Goal: Task Accomplishment & Management: Use online tool/utility

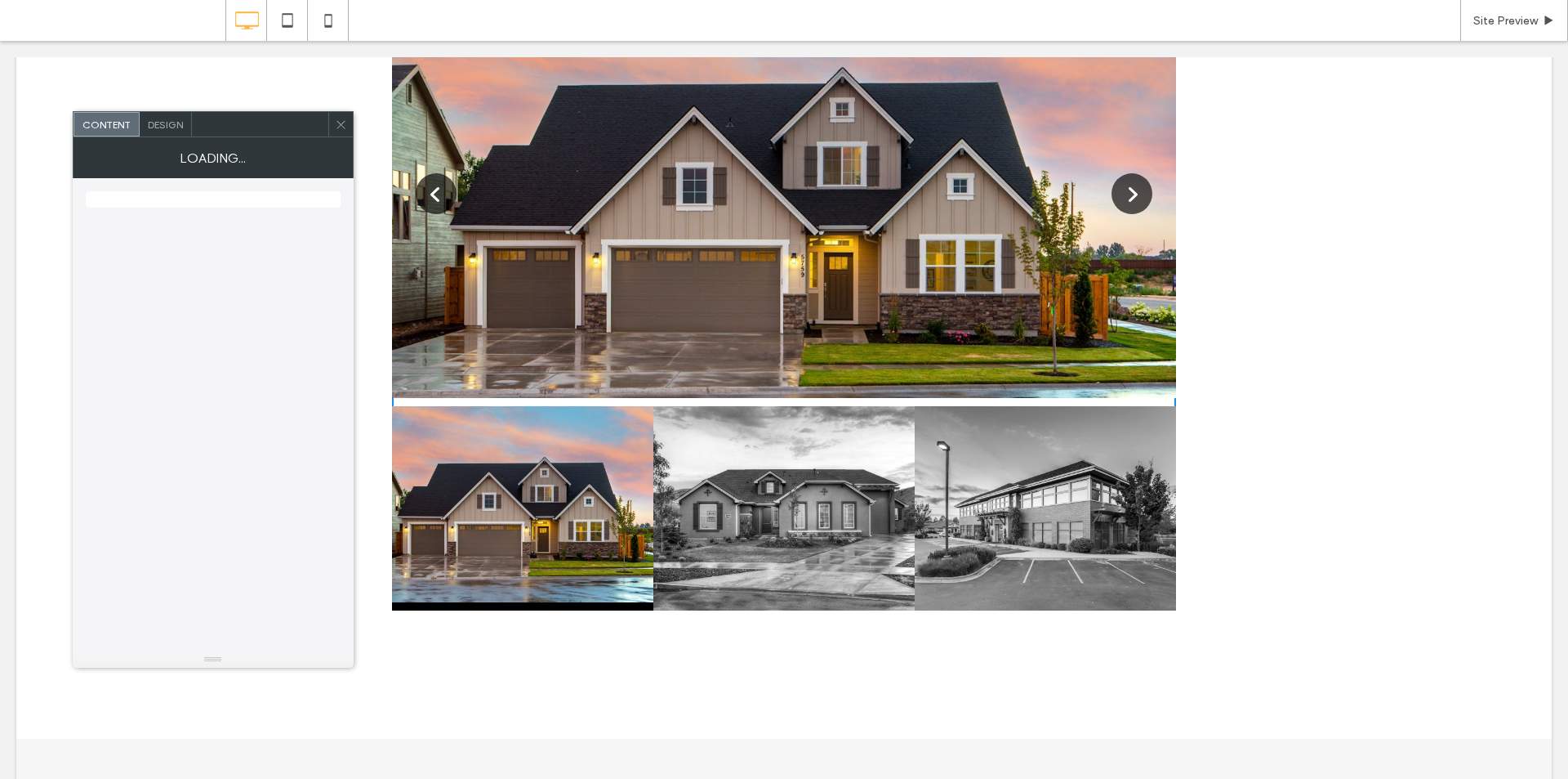
click at [657, 230] on div at bounding box center [784, 194] width 784 height 408
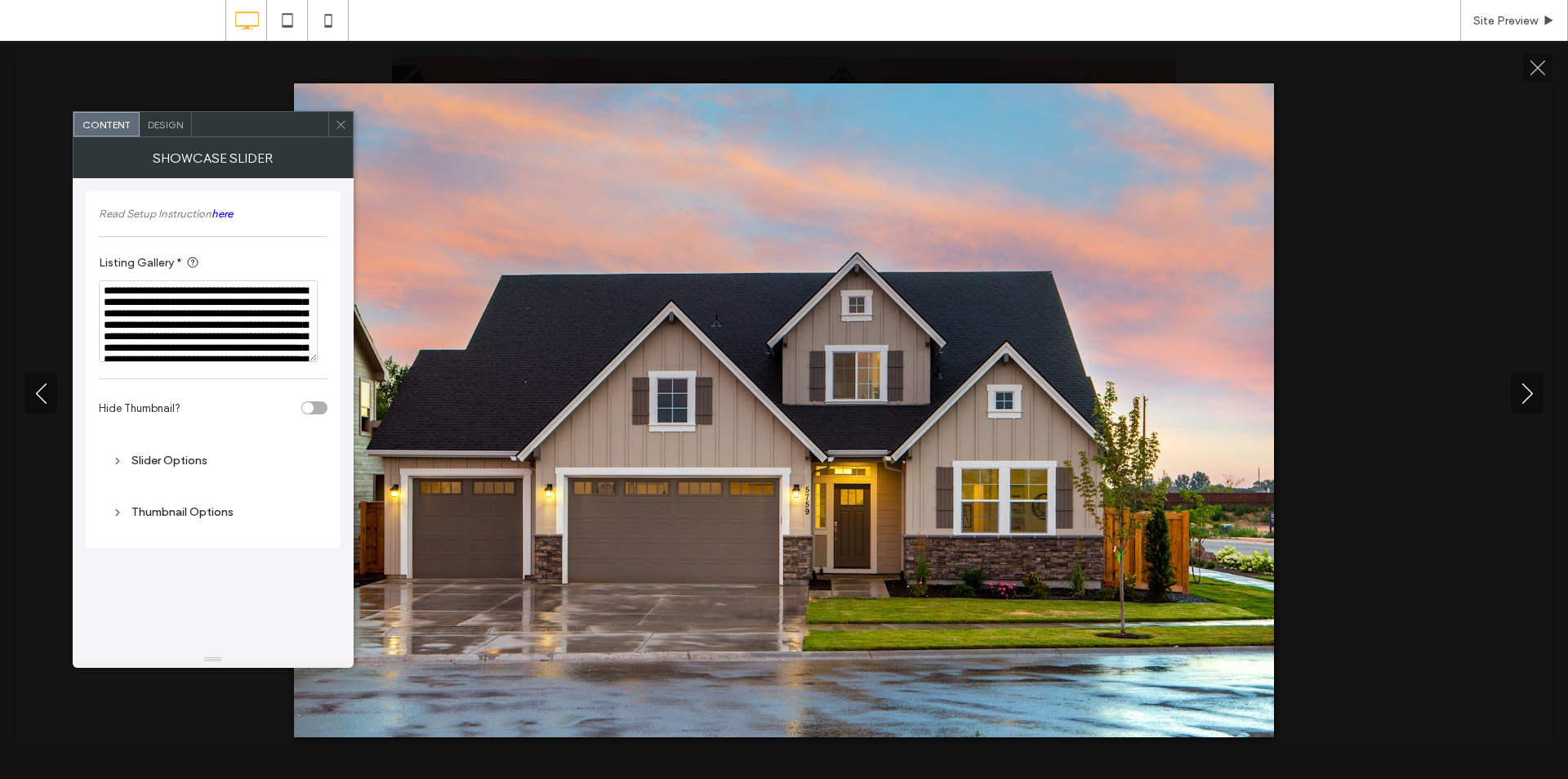
click at [1443, 243] on div at bounding box center [784, 410] width 1568 height 654
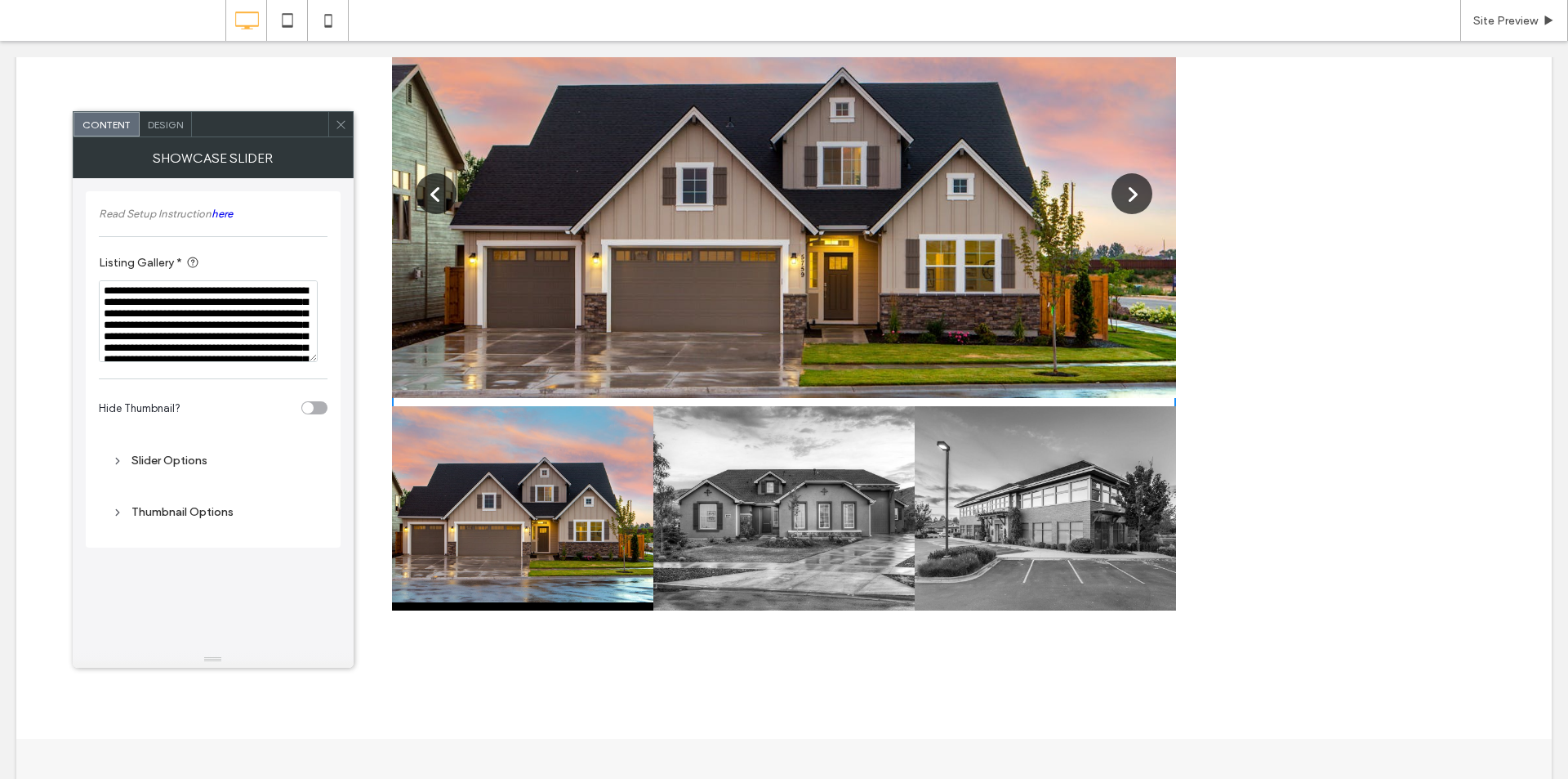
click at [597, 261] on div at bounding box center [784, 194] width 784 height 408
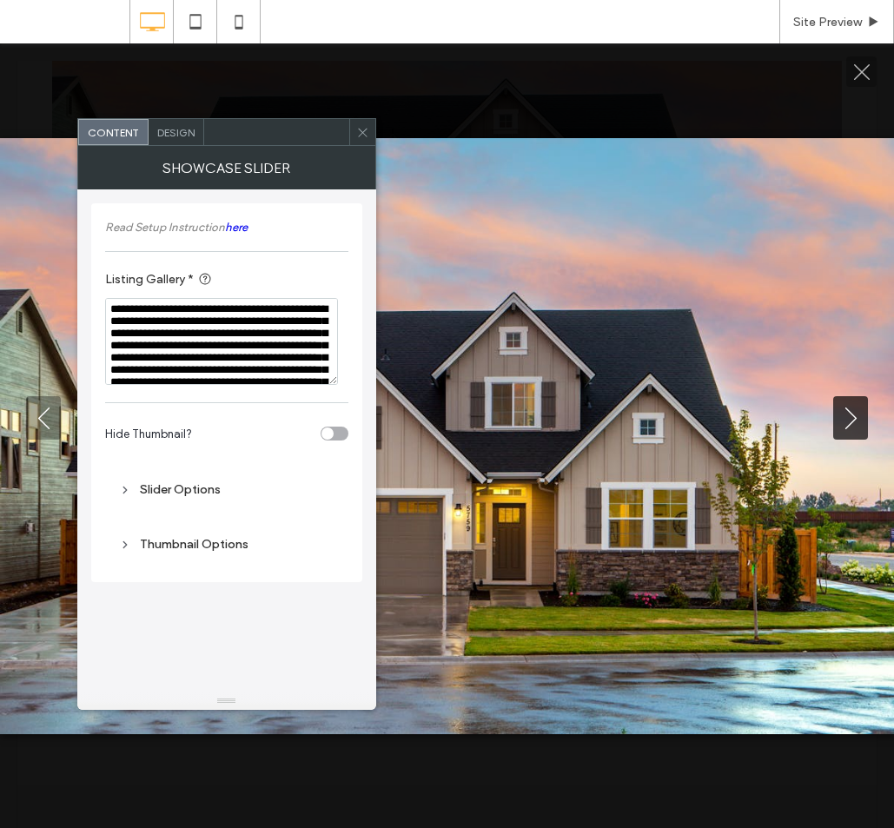
click at [854, 425] on icon "Next" at bounding box center [851, 418] width 22 height 22
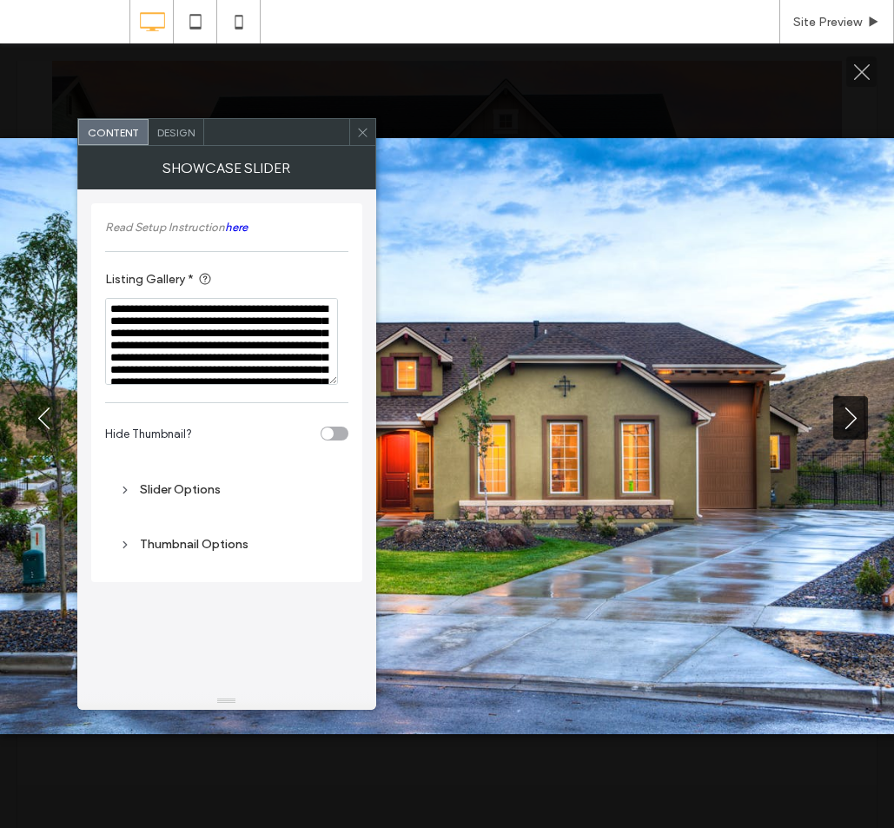
click at [851, 425] on icon "Next" at bounding box center [851, 418] width 22 height 22
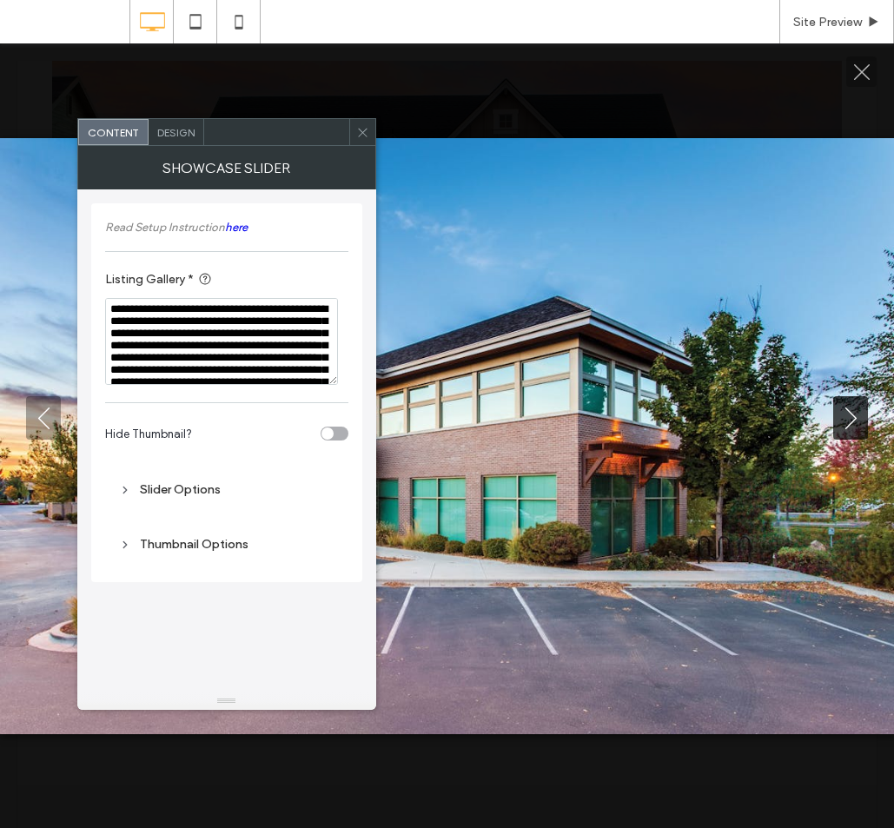
click at [851, 425] on icon "Next" at bounding box center [851, 418] width 22 height 22
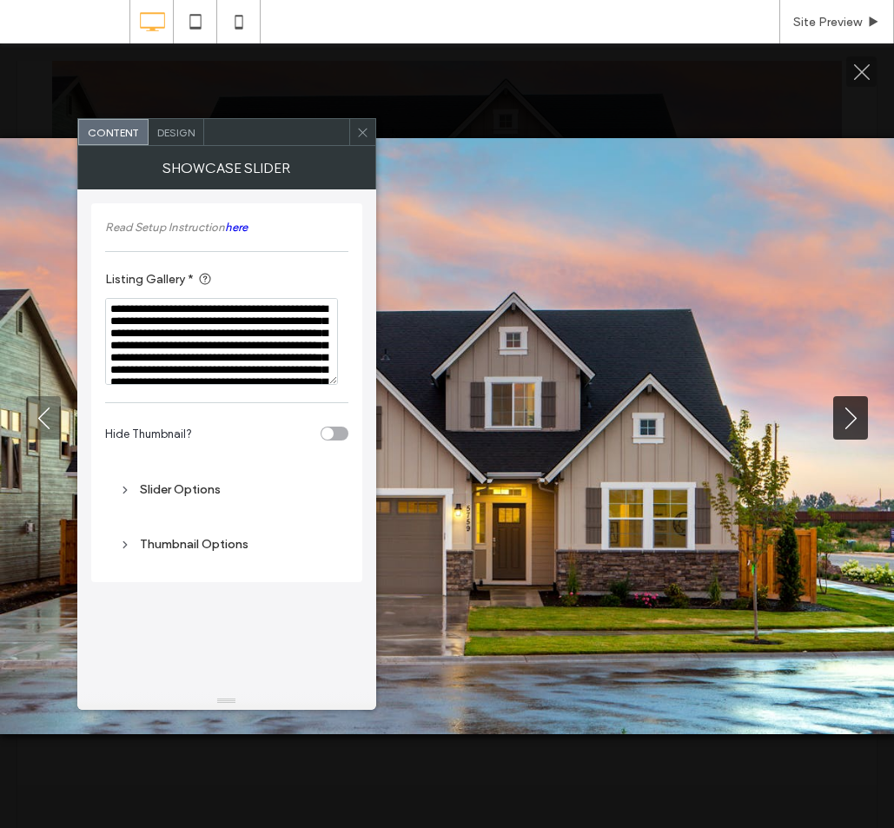
click at [851, 425] on icon "Next" at bounding box center [851, 418] width 22 height 22
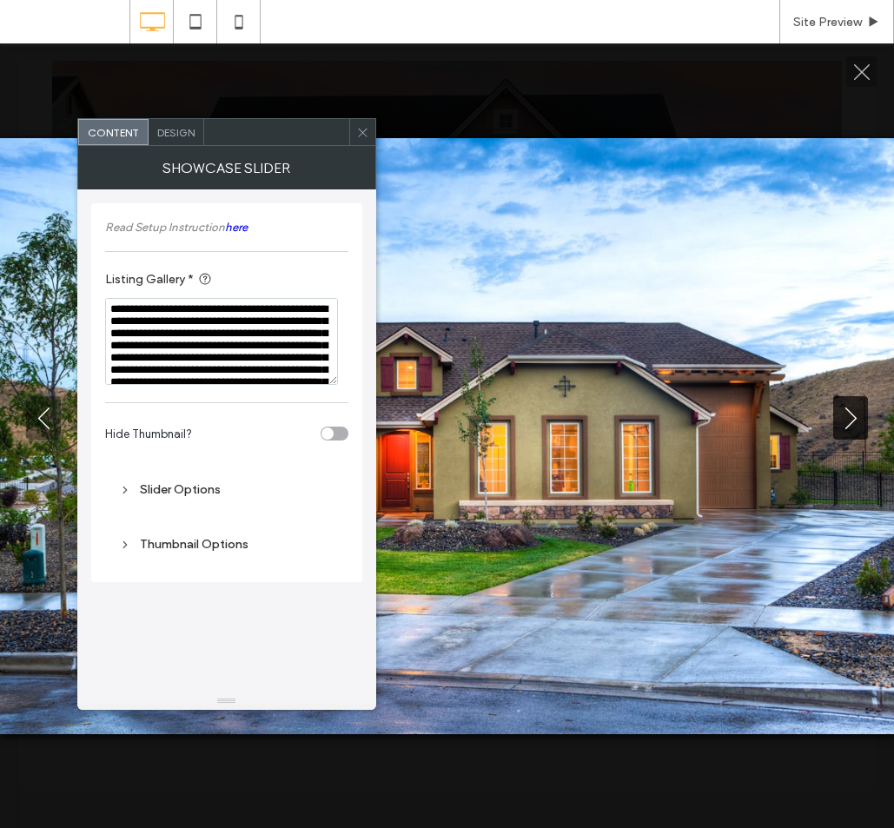
click at [851, 425] on icon "Next" at bounding box center [851, 418] width 22 height 22
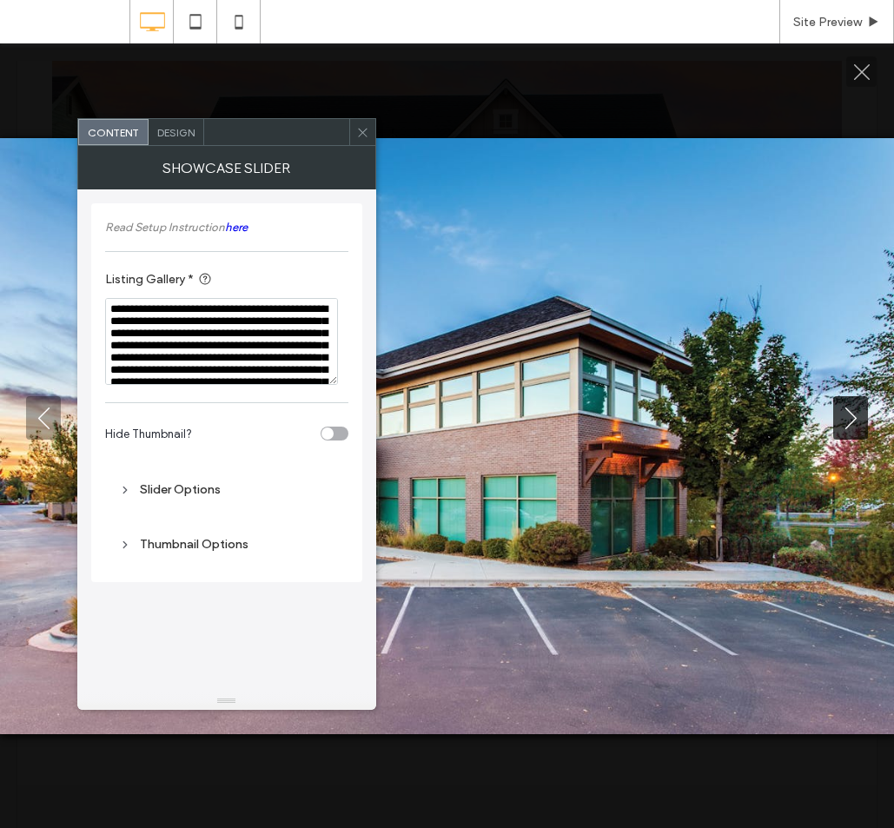
click at [851, 425] on icon "Next" at bounding box center [851, 418] width 22 height 22
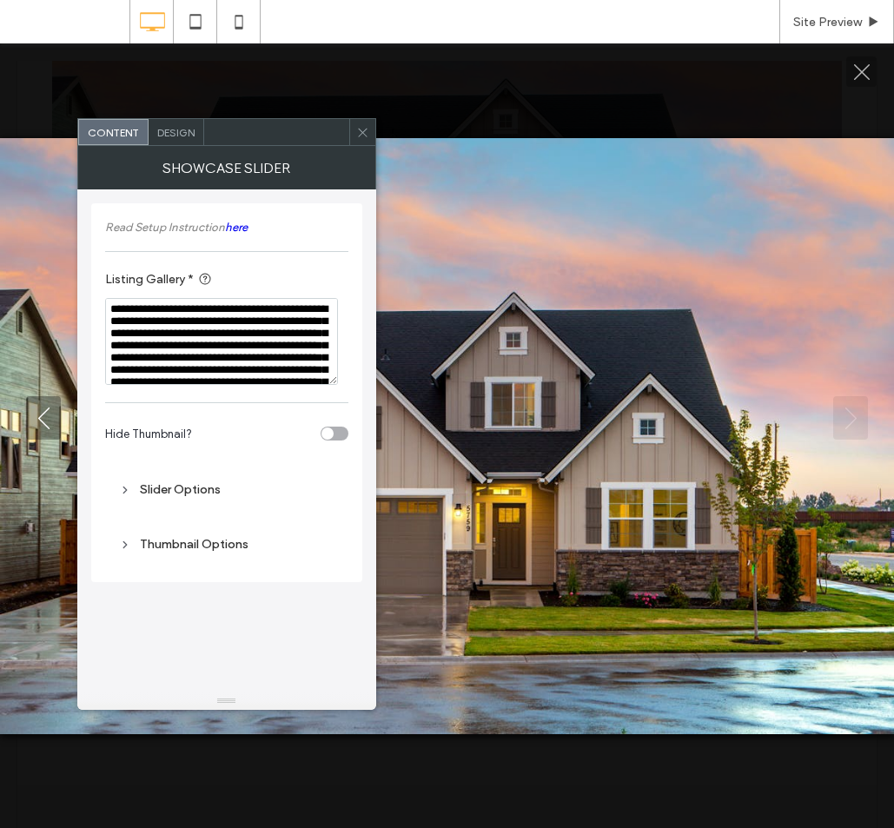
click at [851, 425] on icon "Next" at bounding box center [851, 418] width 22 height 22
click at [849, 429] on button "Next" at bounding box center [850, 417] width 35 height 43
click at [865, 61] on button "Close" at bounding box center [861, 71] width 30 height 30
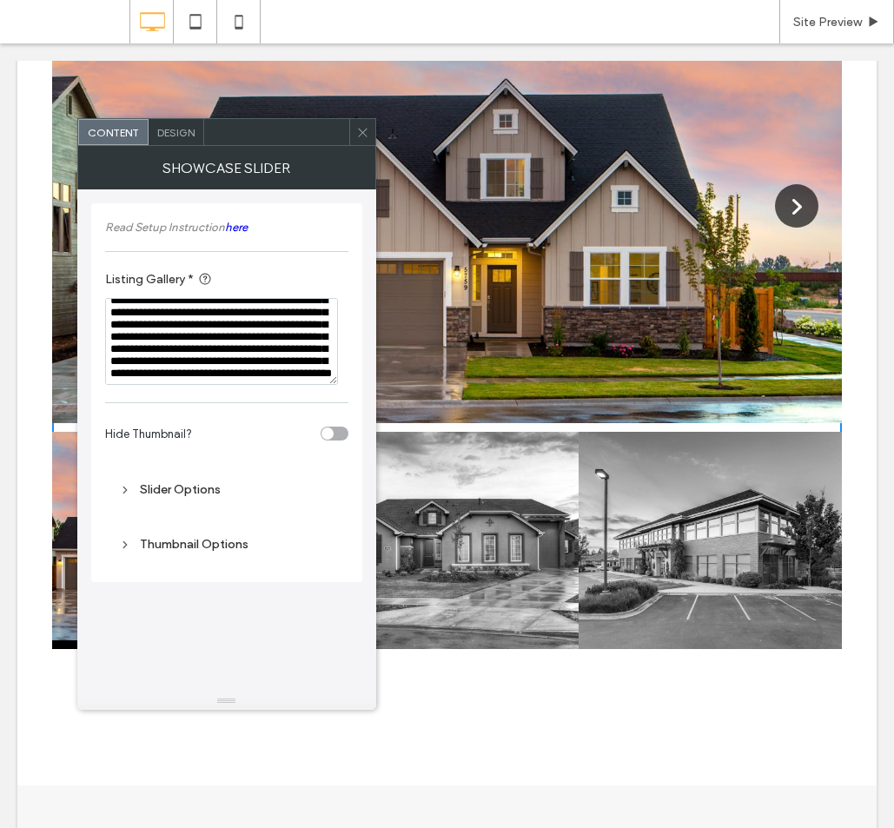
scroll to position [93, 0]
click at [206, 377] on textarea "**********" at bounding box center [221, 341] width 233 height 87
paste textarea "**********"
type textarea "**********"
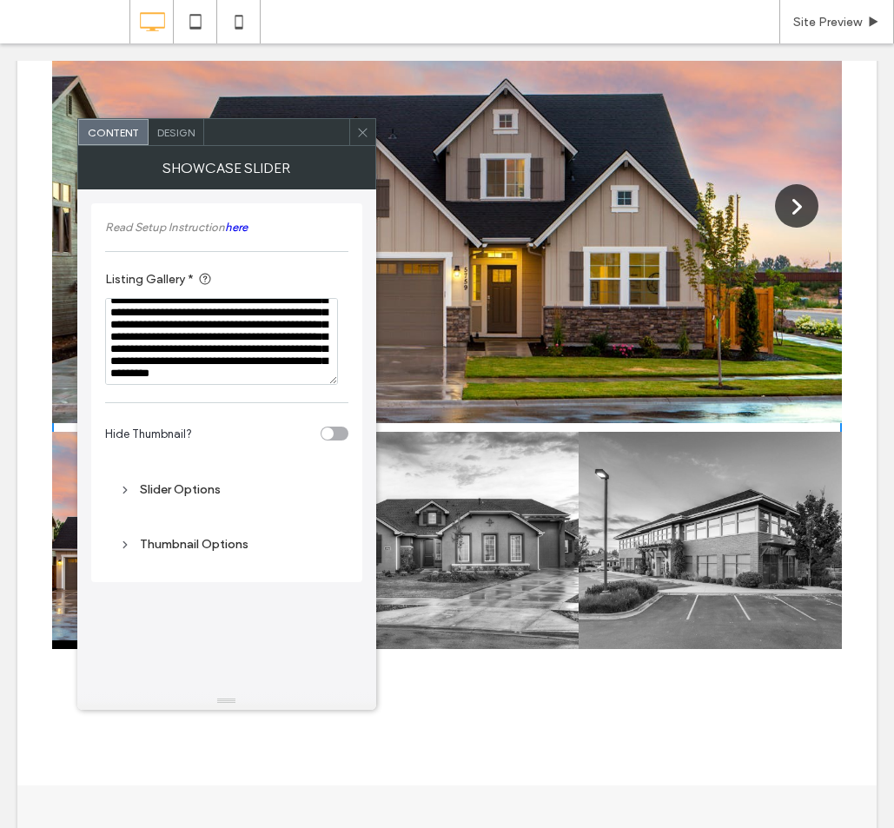
click at [221, 406] on div "**********" at bounding box center [226, 392] width 243 height 361
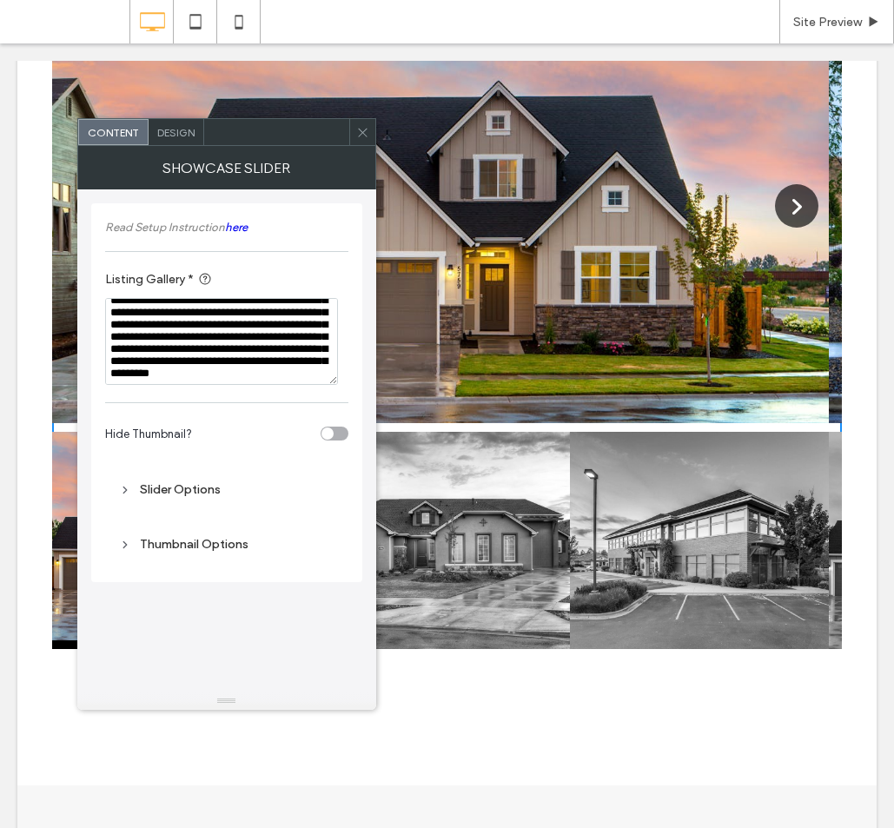
click at [365, 129] on use at bounding box center [362, 132] width 9 height 9
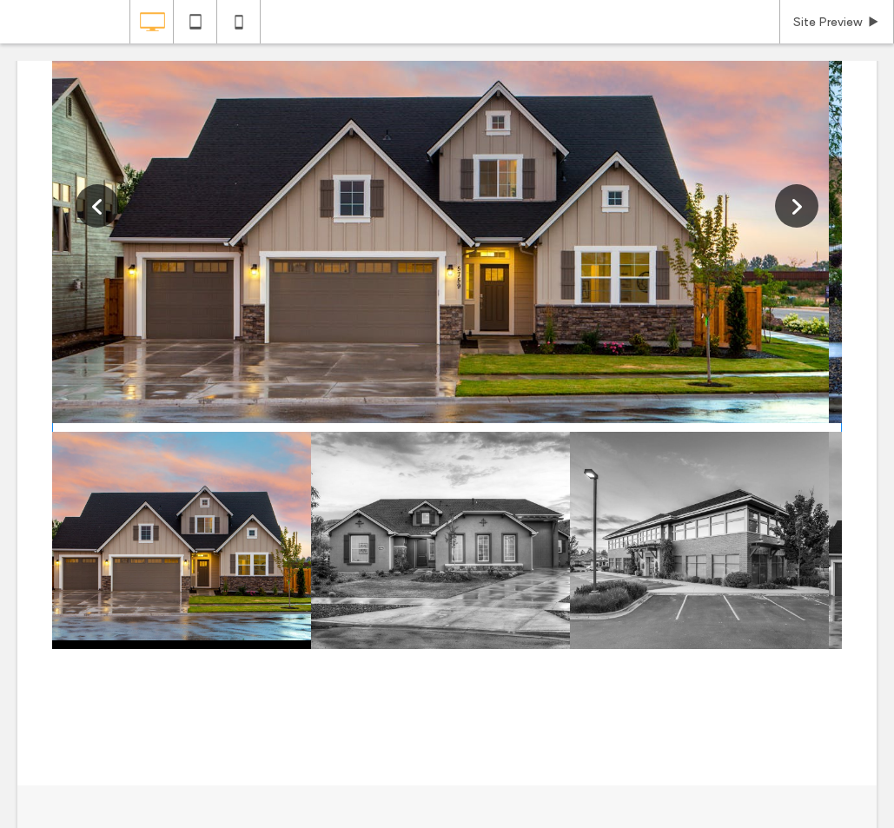
click at [101, 187] on button "button" at bounding box center [97, 205] width 43 height 43
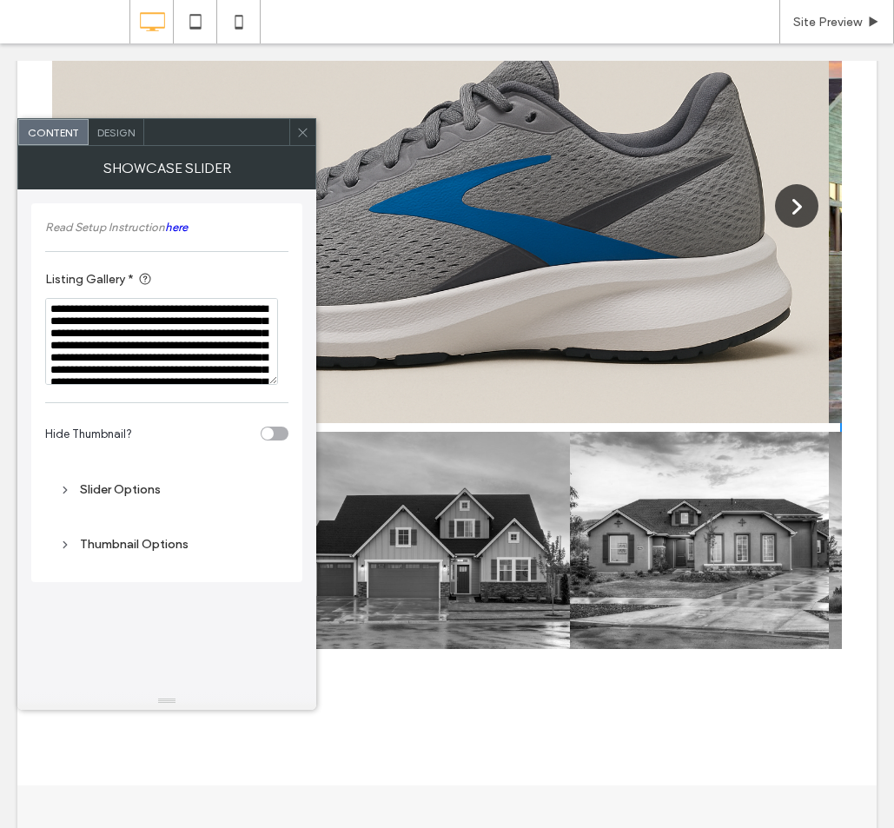
click at [575, 261] on div at bounding box center [440, 206] width 776 height 434
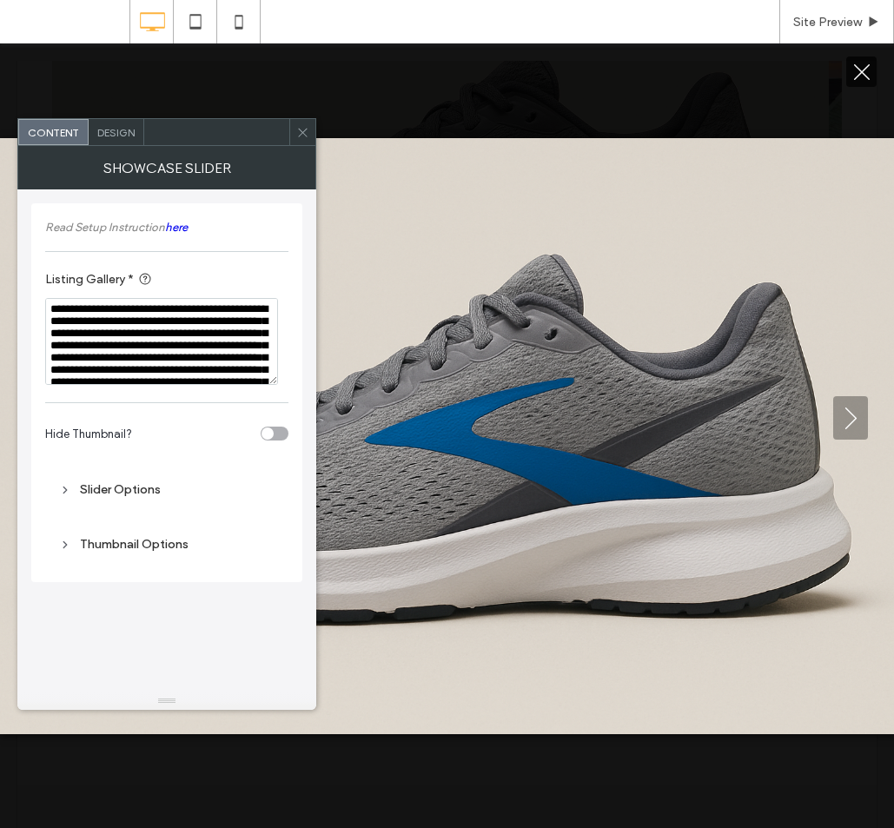
click at [859, 70] on icon "Close" at bounding box center [862, 72] width 16 height 16
click at [702, 557] on div at bounding box center [699, 540] width 259 height 217
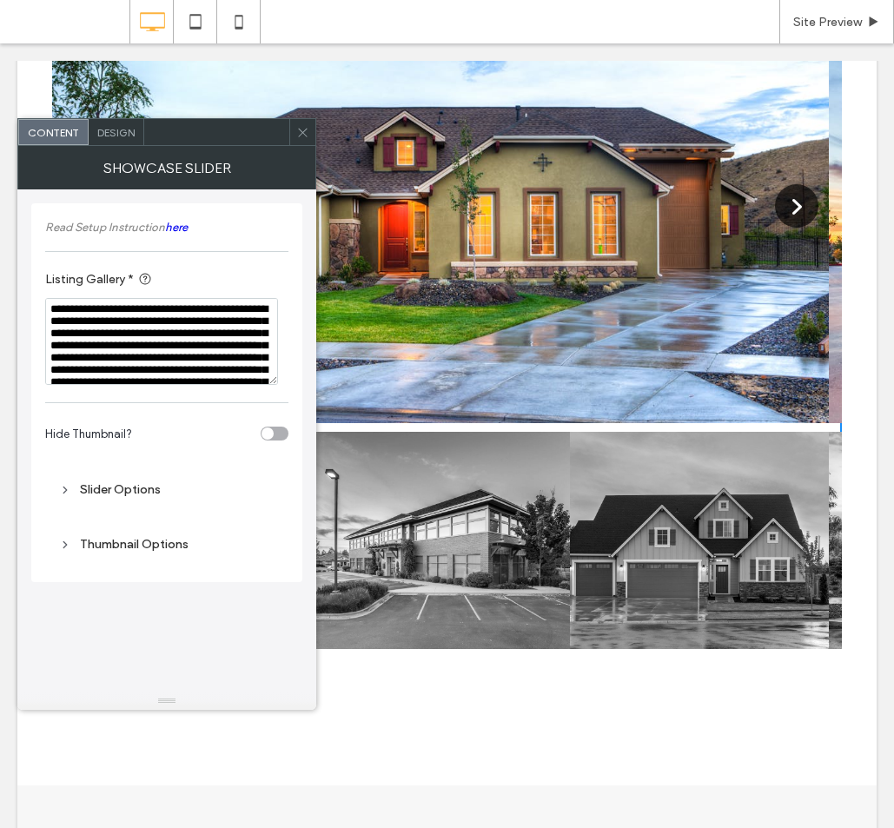
click at [597, 294] on div at bounding box center [440, 206] width 776 height 434
